Goal: Information Seeking & Learning: Find specific fact

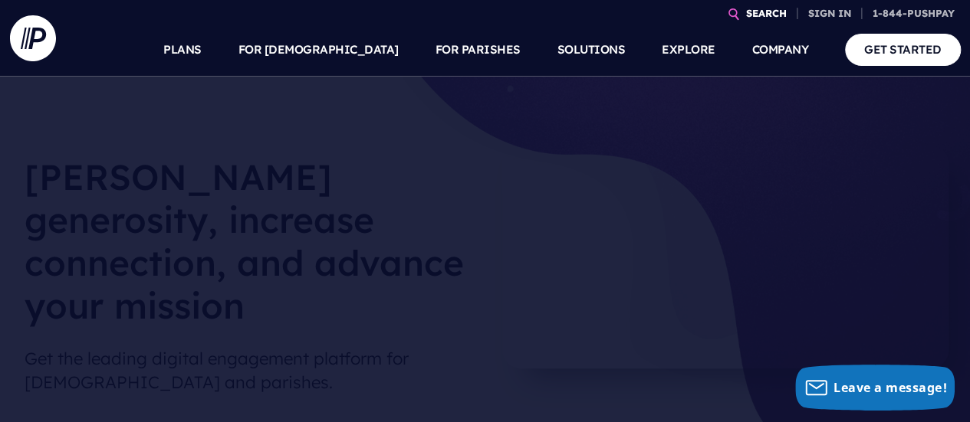
click at [751, 13] on link "SEARCH" at bounding box center [766, 13] width 53 height 27
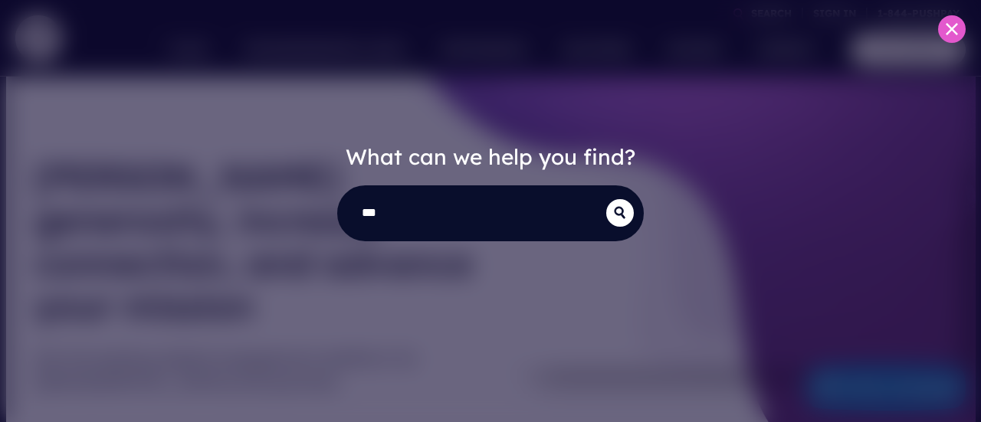
type input "***"
click at [606, 199] on button "submit" at bounding box center [620, 213] width 28 height 28
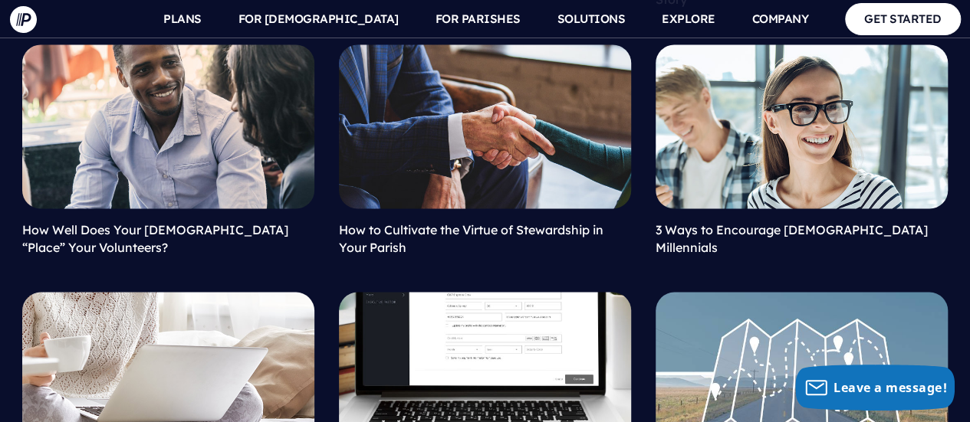
scroll to position [1463, 0]
